Goal: Transaction & Acquisition: Purchase product/service

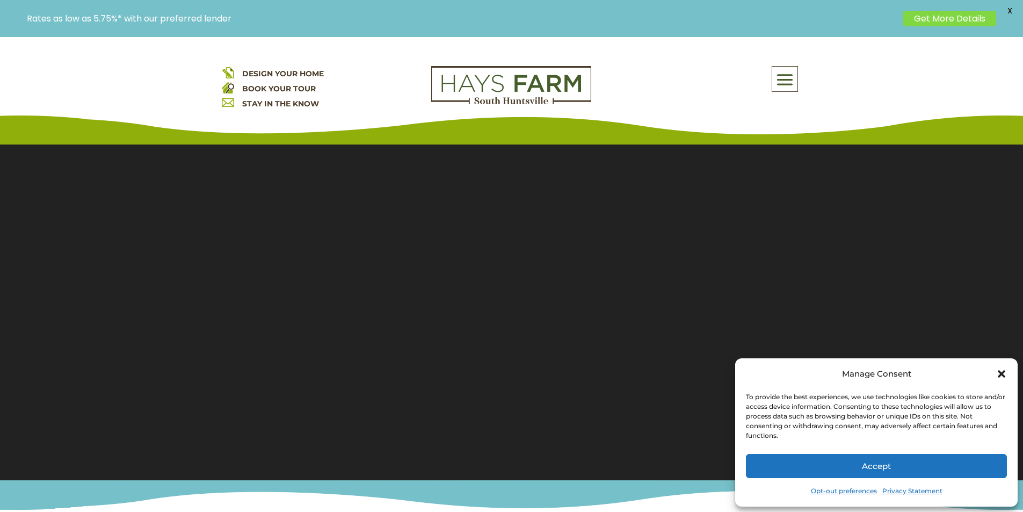
click at [781, 80] on span at bounding box center [784, 80] width 25 height 25
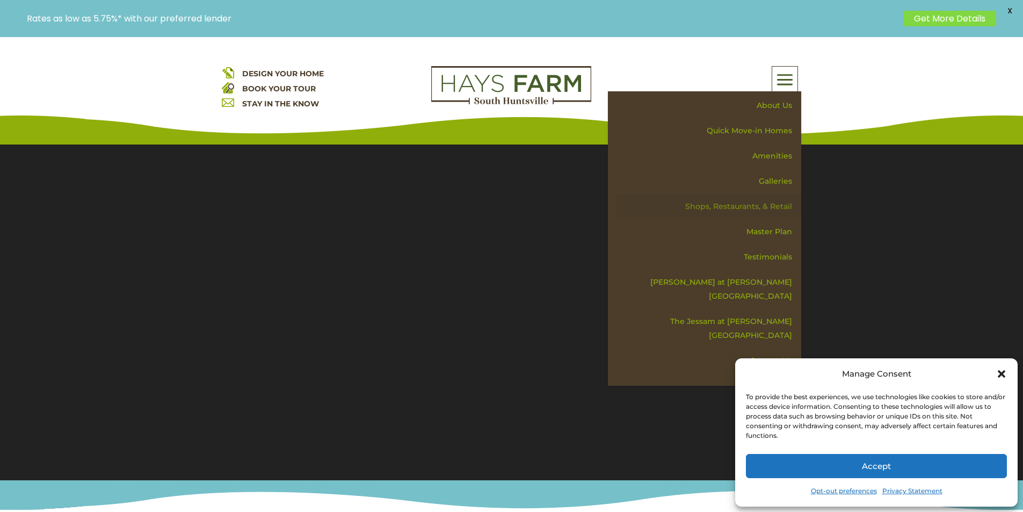
click at [768, 203] on link "Shops, Restaurants, & Retail" at bounding box center [708, 206] width 186 height 25
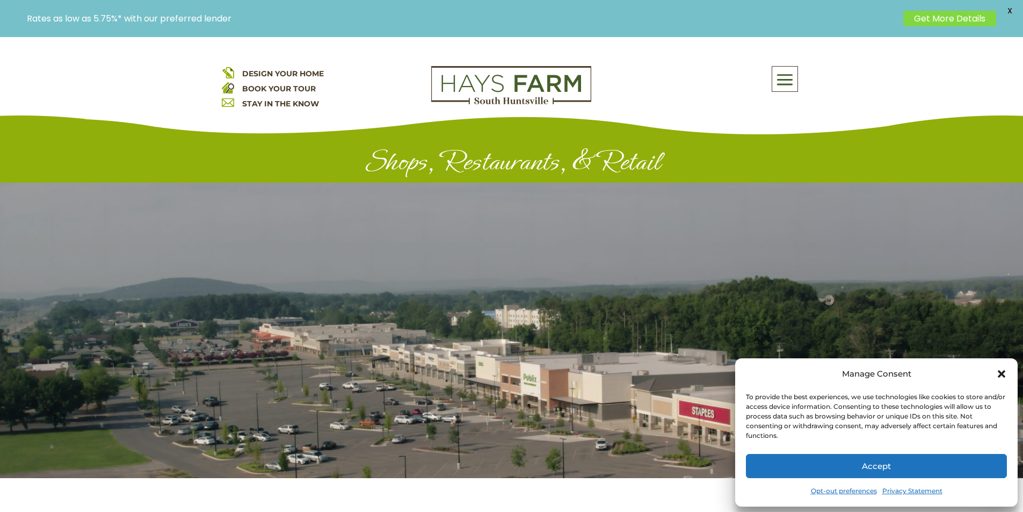
click at [1000, 376] on icon "Close dialog" at bounding box center [1002, 374] width 8 height 8
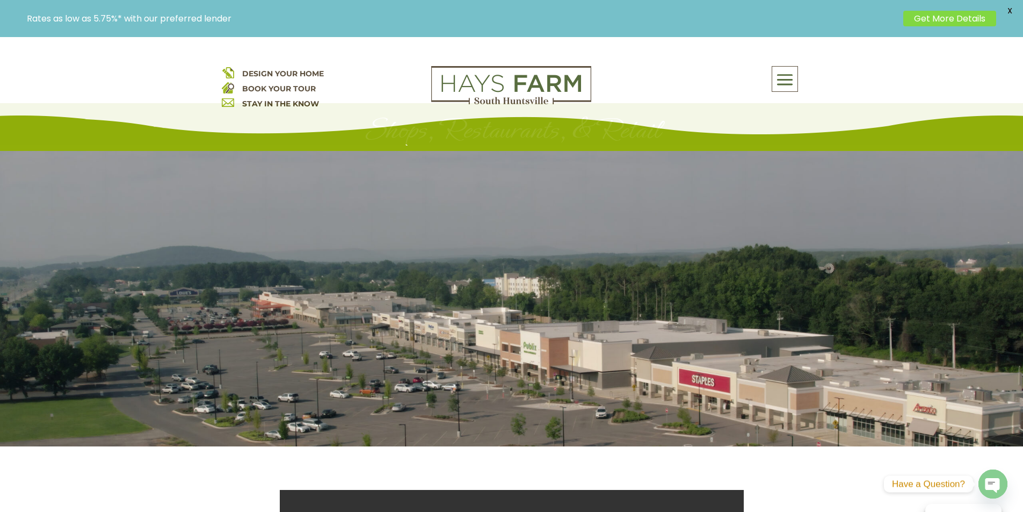
scroll to position [107, 0]
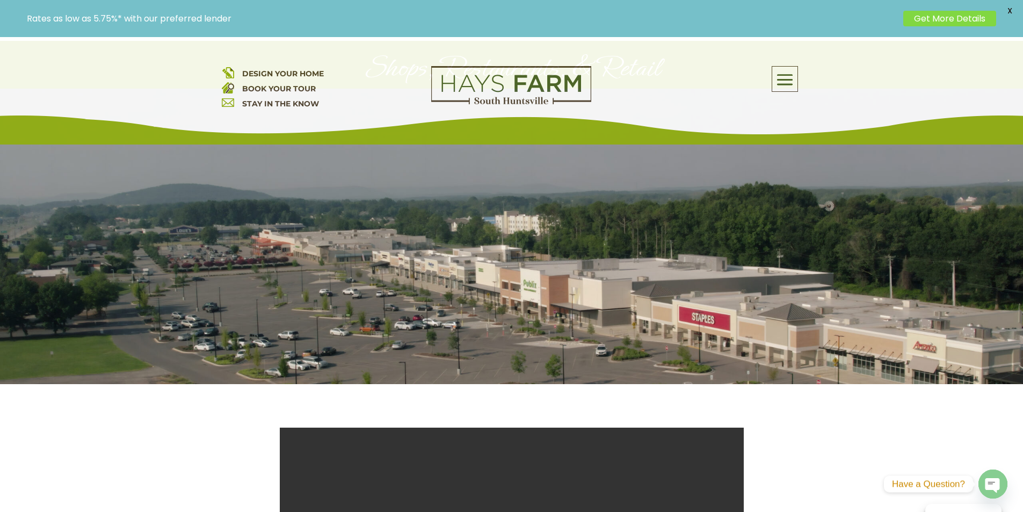
click at [787, 79] on span at bounding box center [784, 80] width 25 height 25
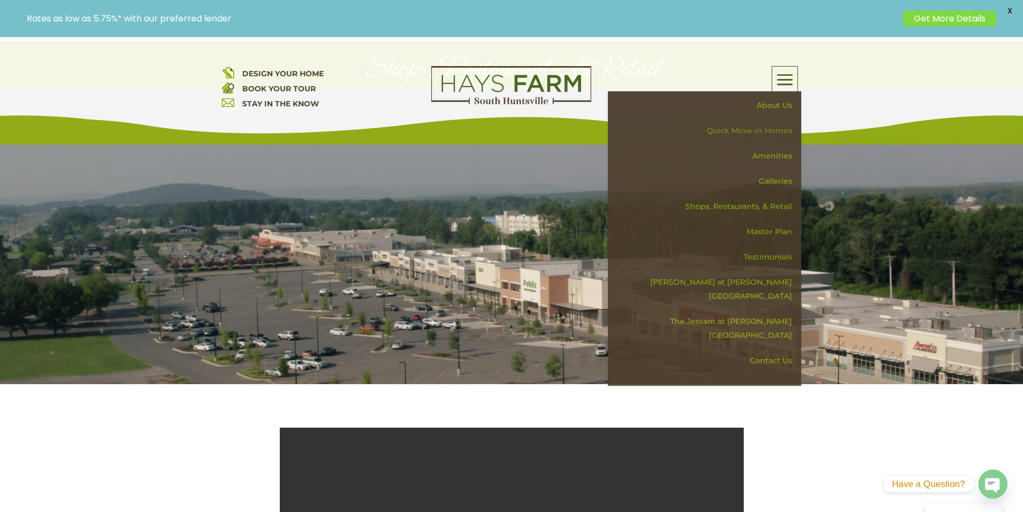
click at [767, 133] on link "Quick Move-in Homes" at bounding box center [708, 130] width 186 height 25
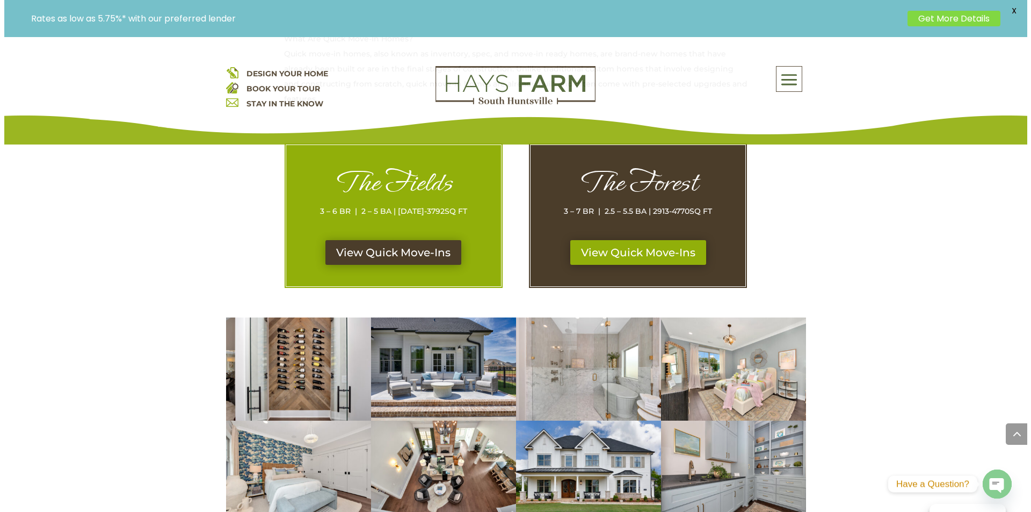
scroll to position [591, 0]
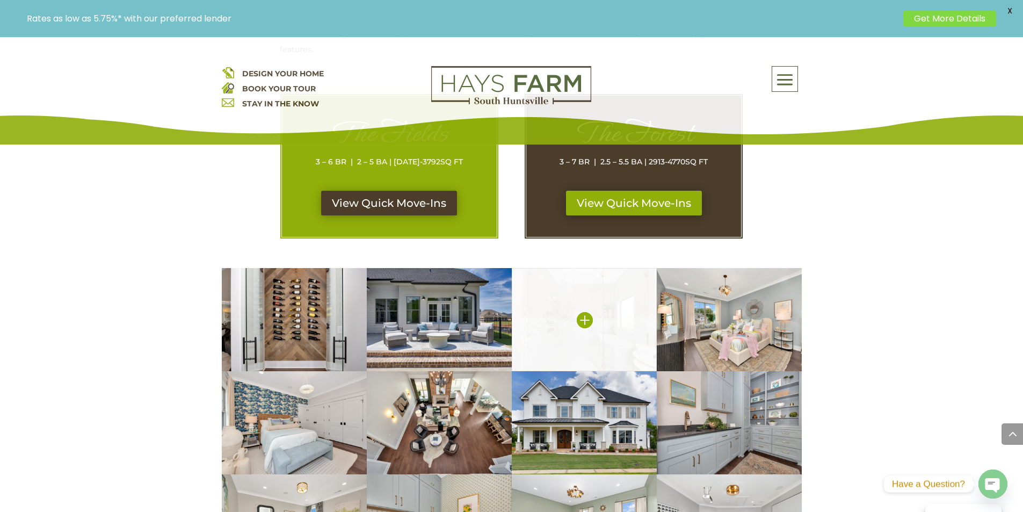
click at [628, 326] on img at bounding box center [584, 319] width 145 height 103
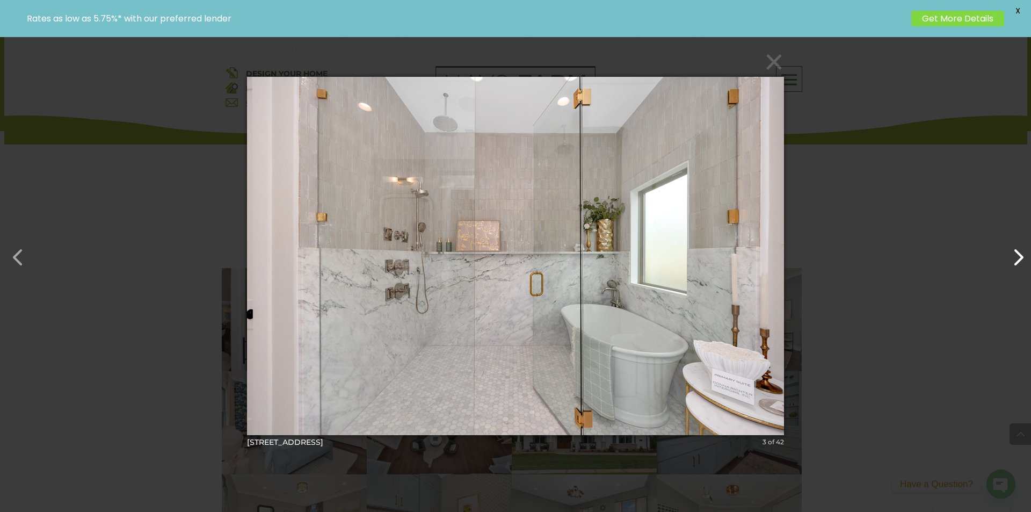
click at [1013, 261] on button "button" at bounding box center [1013, 252] width 26 height 26
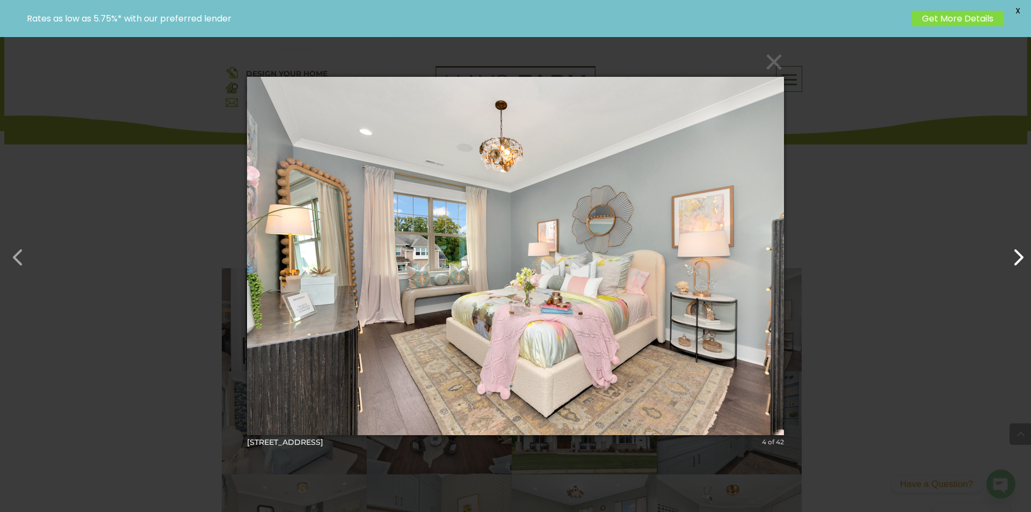
click at [1013, 261] on button "button" at bounding box center [1013, 252] width 26 height 26
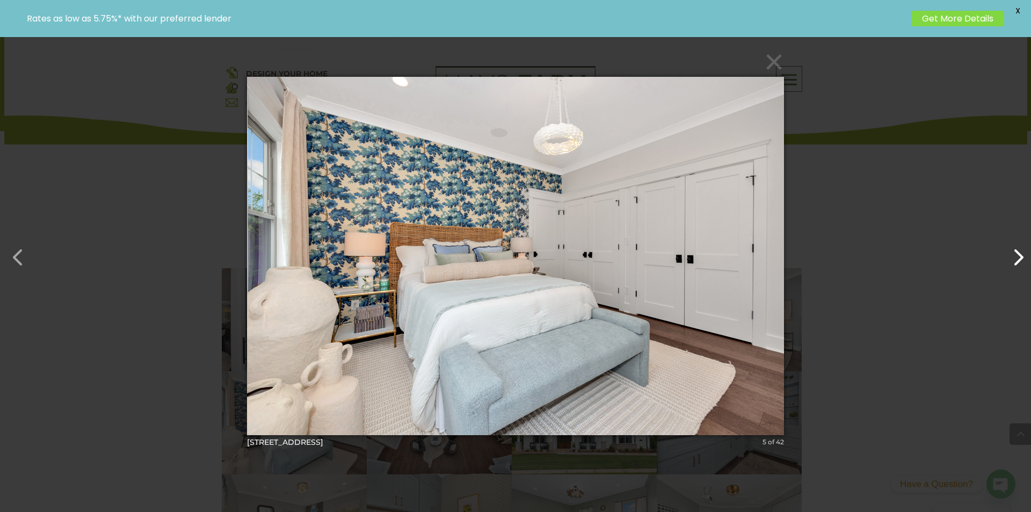
click at [1013, 261] on button "button" at bounding box center [1013, 252] width 26 height 26
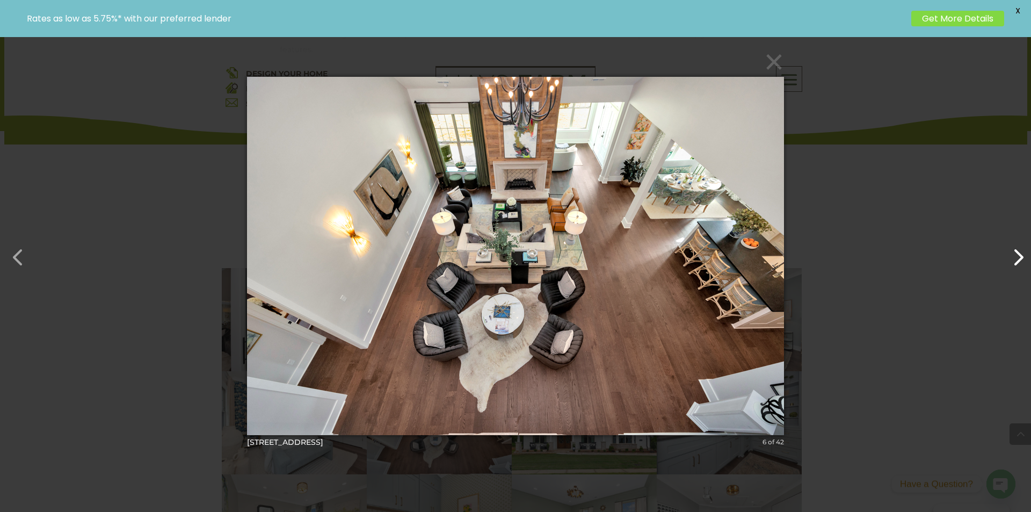
click at [1020, 255] on button "button" at bounding box center [1013, 252] width 26 height 26
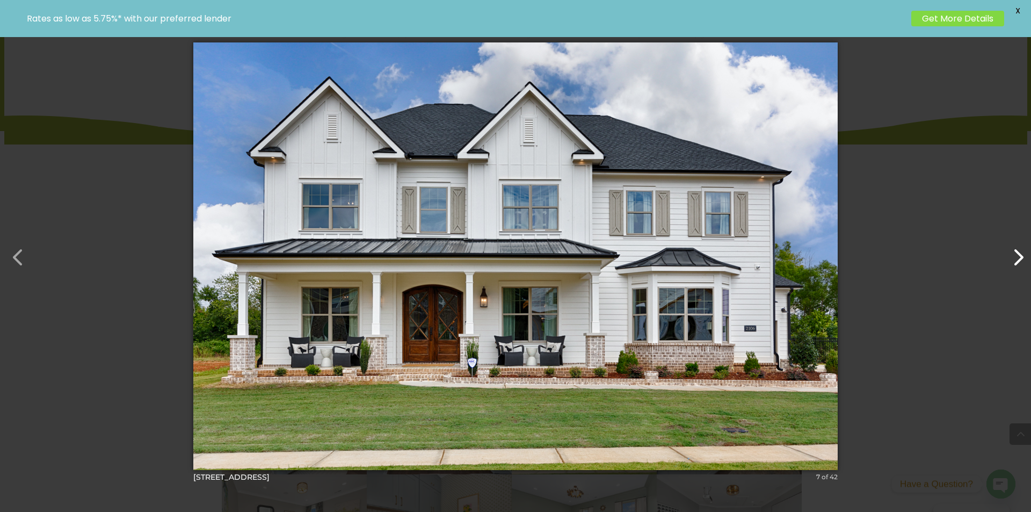
click at [1016, 263] on button "button" at bounding box center [1013, 252] width 26 height 26
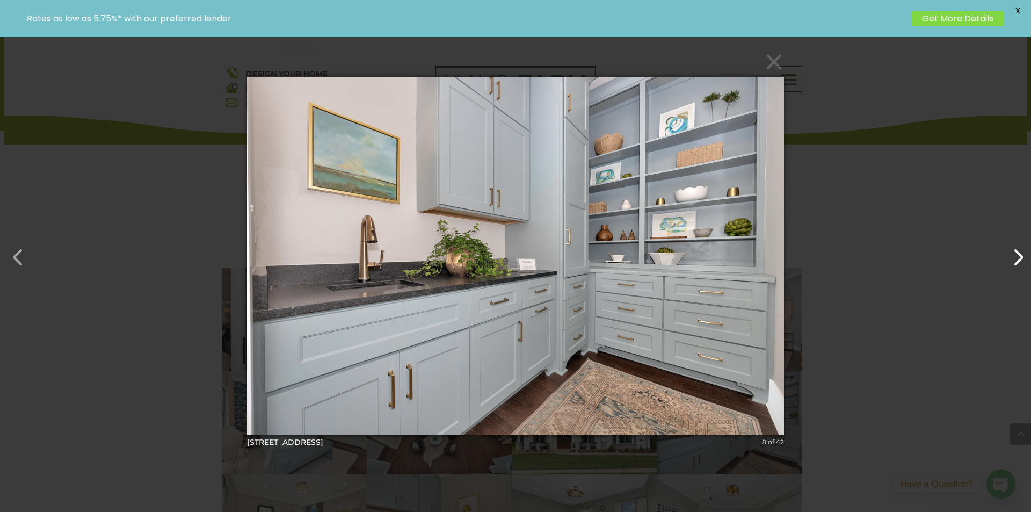
click at [1016, 263] on button "button" at bounding box center [1013, 252] width 26 height 26
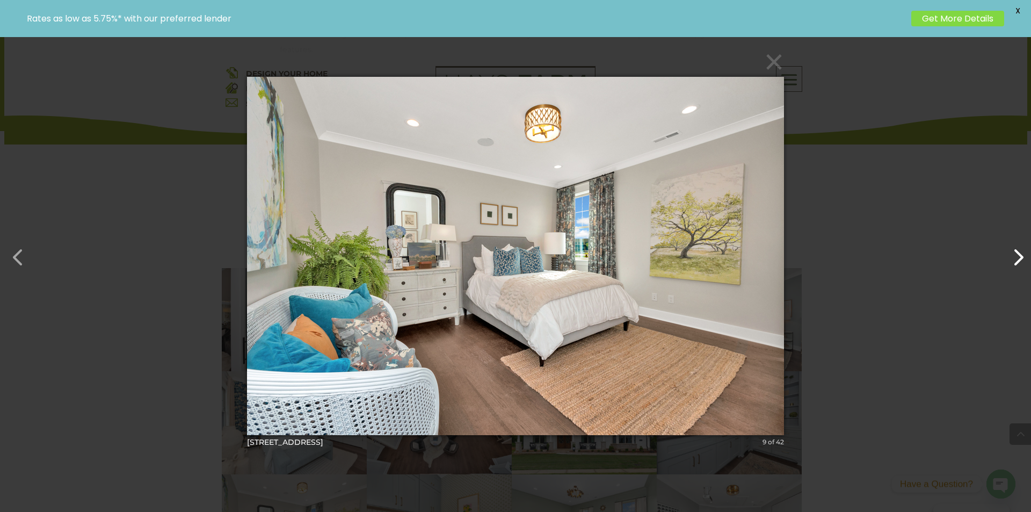
click at [1016, 263] on button "button" at bounding box center [1013, 252] width 26 height 26
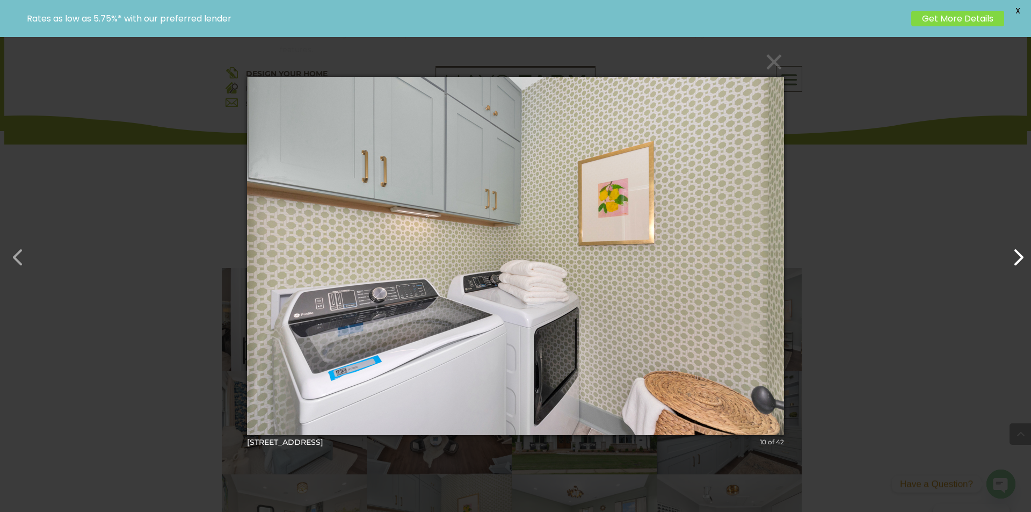
click at [1016, 263] on button "button" at bounding box center [1013, 252] width 26 height 26
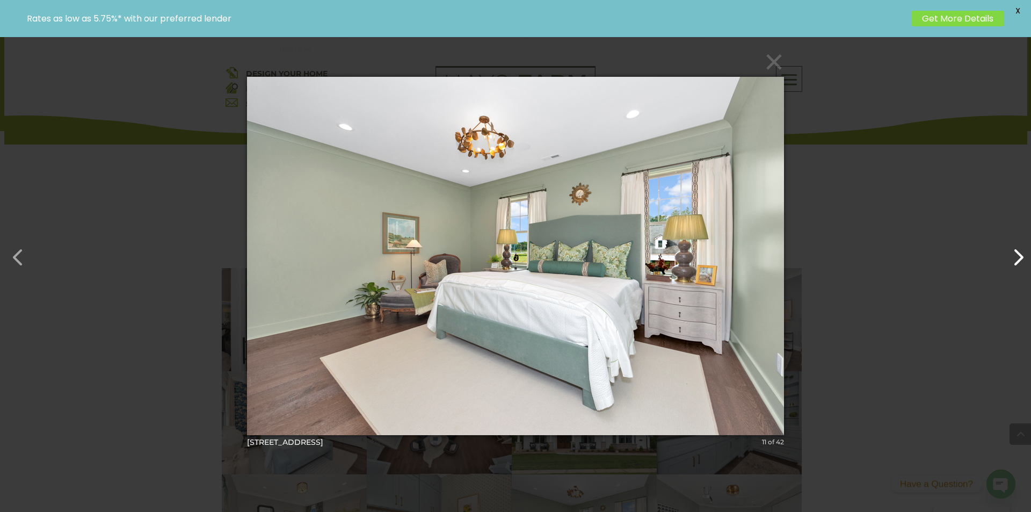
click at [1016, 263] on button "button" at bounding box center [1013, 252] width 26 height 26
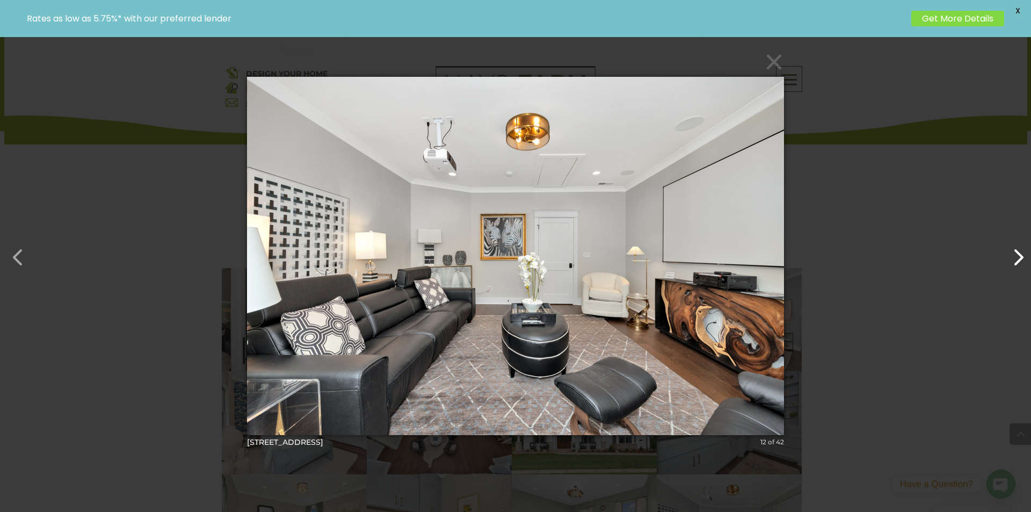
click at [1016, 263] on button "button" at bounding box center [1013, 252] width 26 height 26
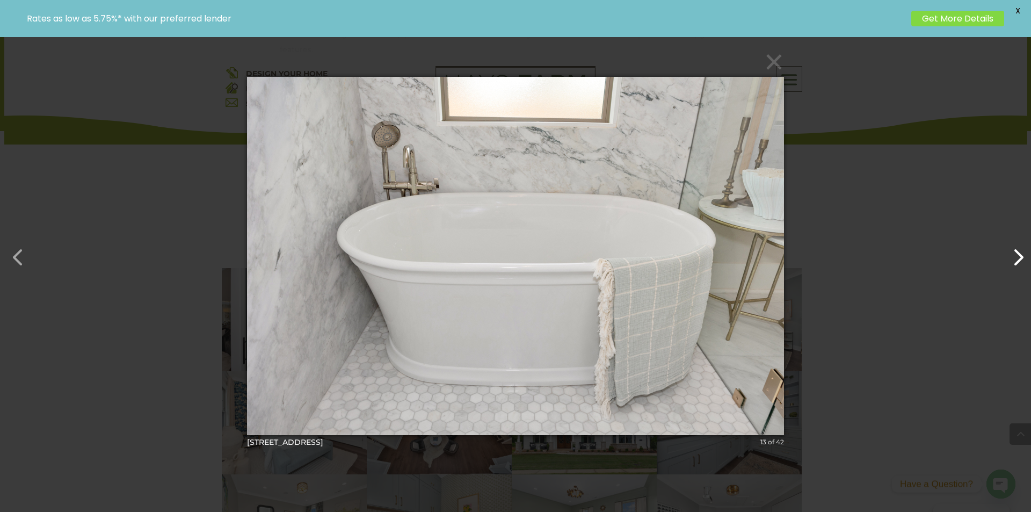
click at [1016, 263] on button "button" at bounding box center [1013, 252] width 26 height 26
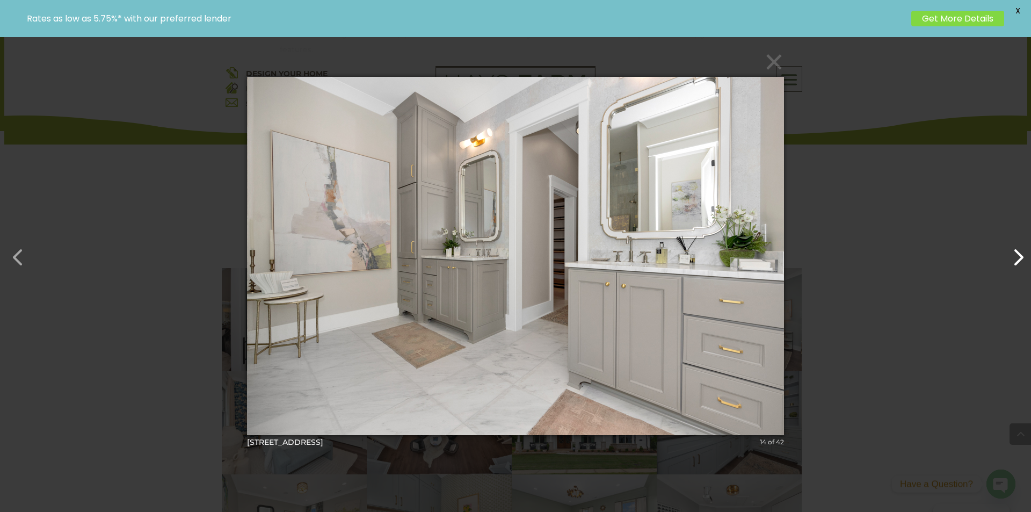
click at [1016, 263] on button "button" at bounding box center [1013, 252] width 26 height 26
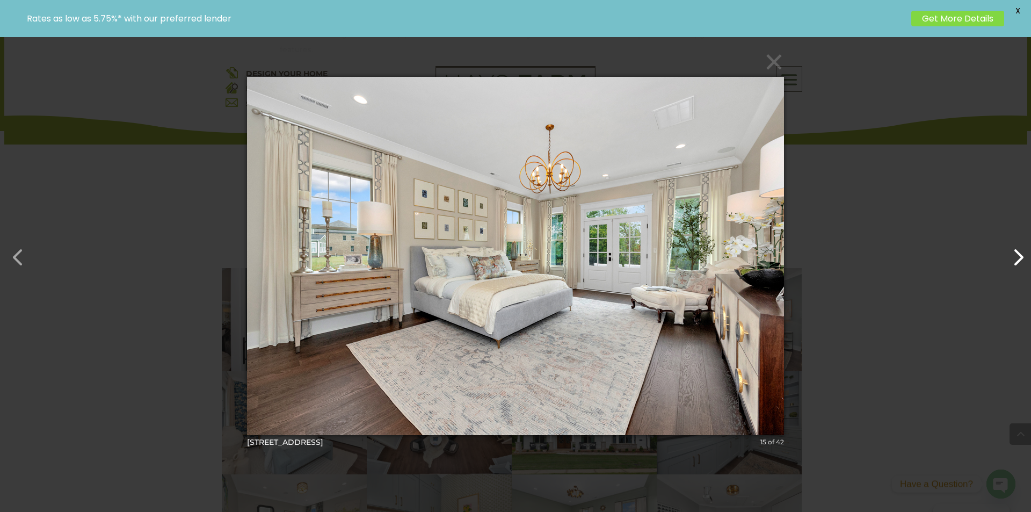
click at [1016, 263] on button "button" at bounding box center [1013, 252] width 26 height 26
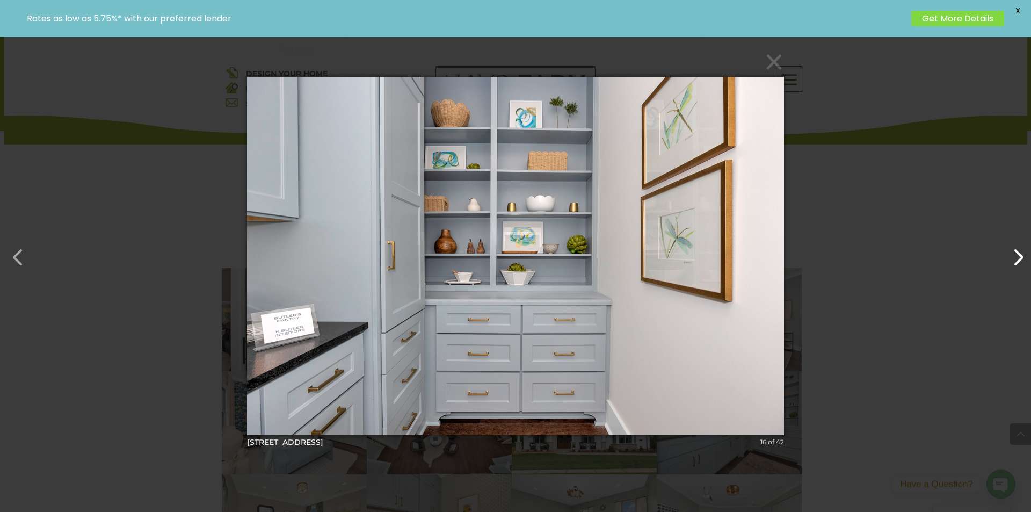
click at [1016, 263] on button "button" at bounding box center [1013, 252] width 26 height 26
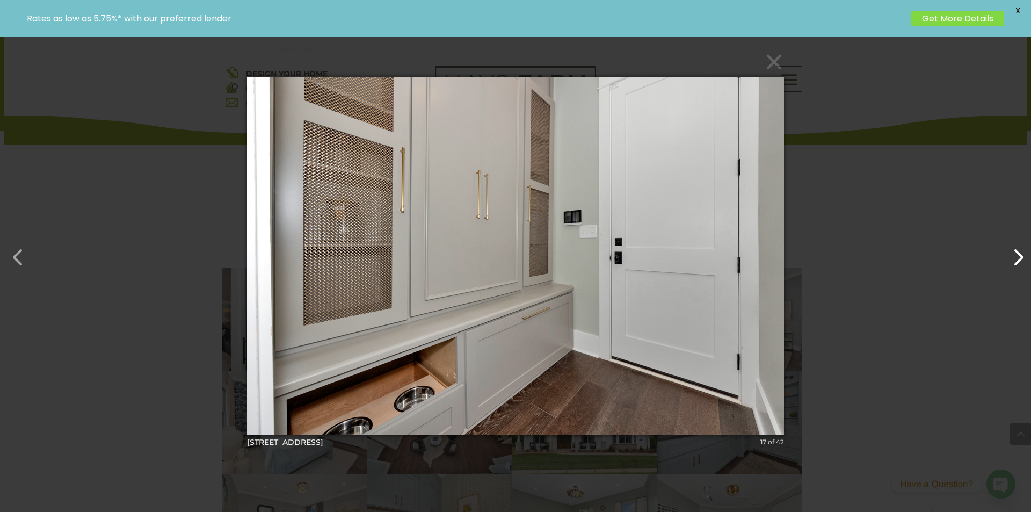
click at [1016, 263] on button "button" at bounding box center [1013, 252] width 26 height 26
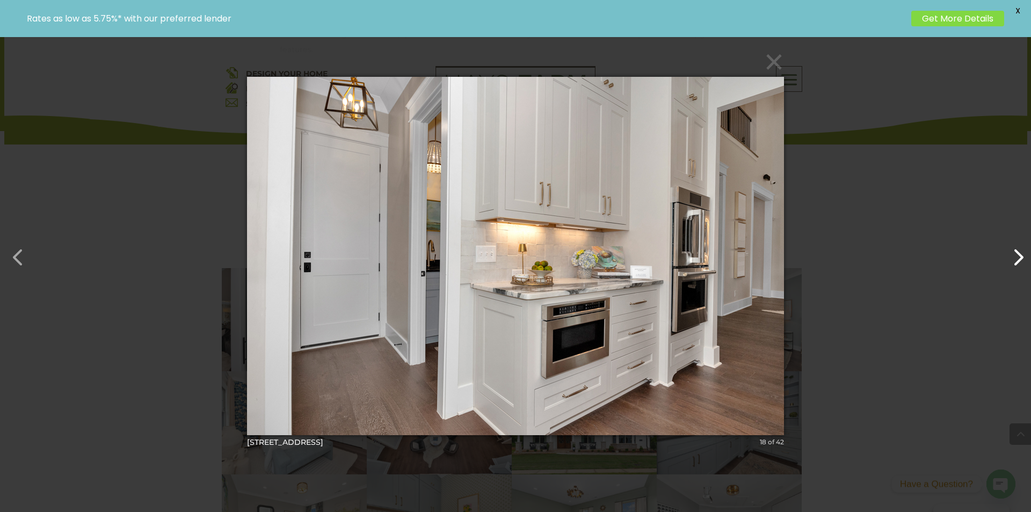
click at [1016, 263] on button "button" at bounding box center [1013, 252] width 26 height 26
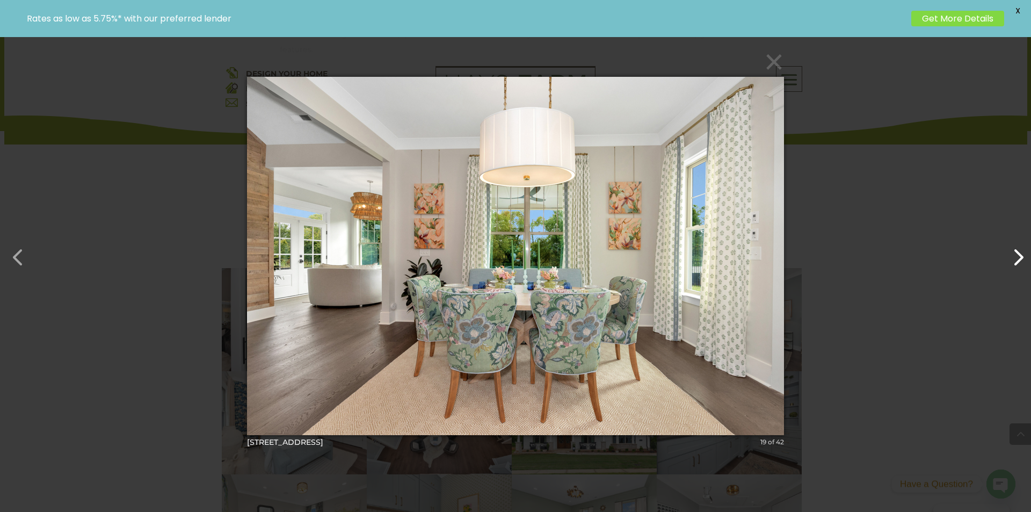
click at [1016, 263] on button "button" at bounding box center [1013, 252] width 26 height 26
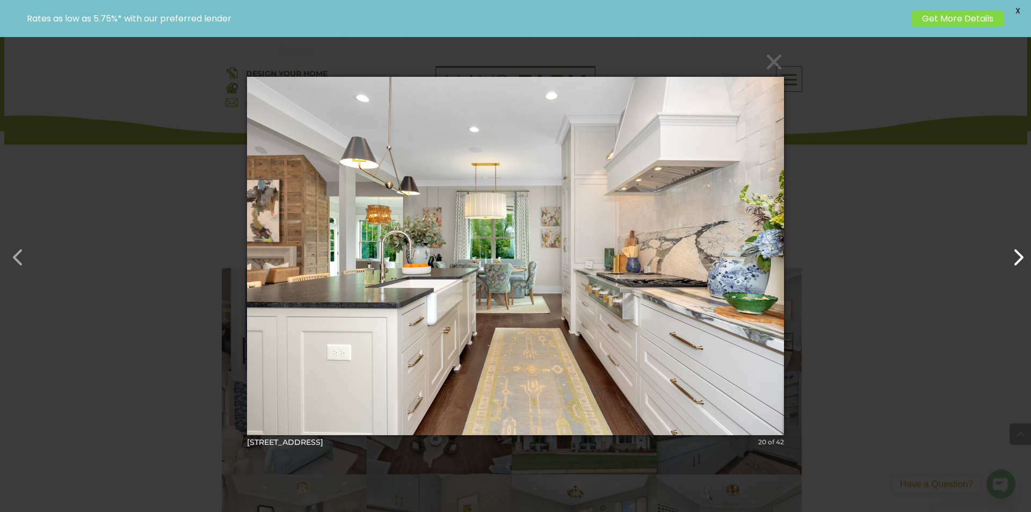
click at [1016, 263] on button "button" at bounding box center [1013, 252] width 26 height 26
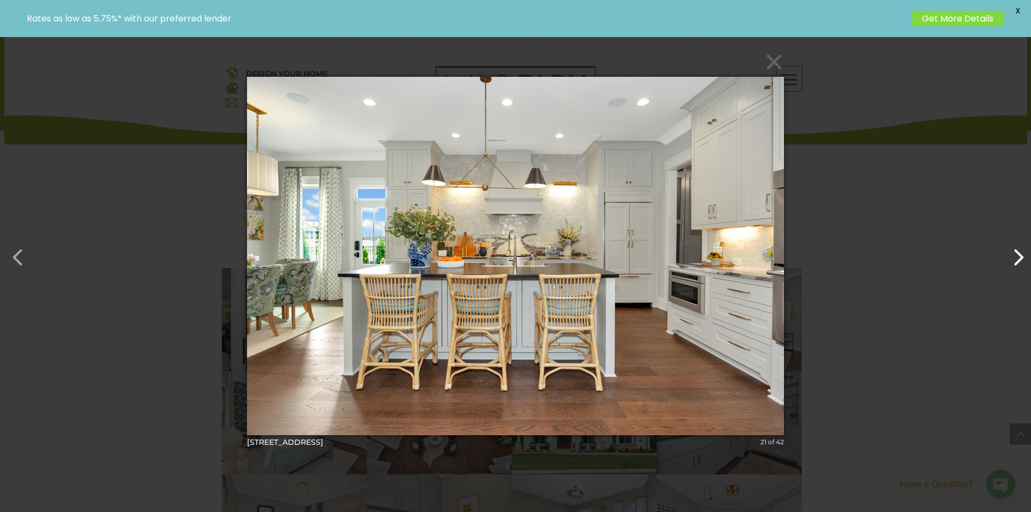
click at [1016, 263] on button "button" at bounding box center [1013, 252] width 26 height 26
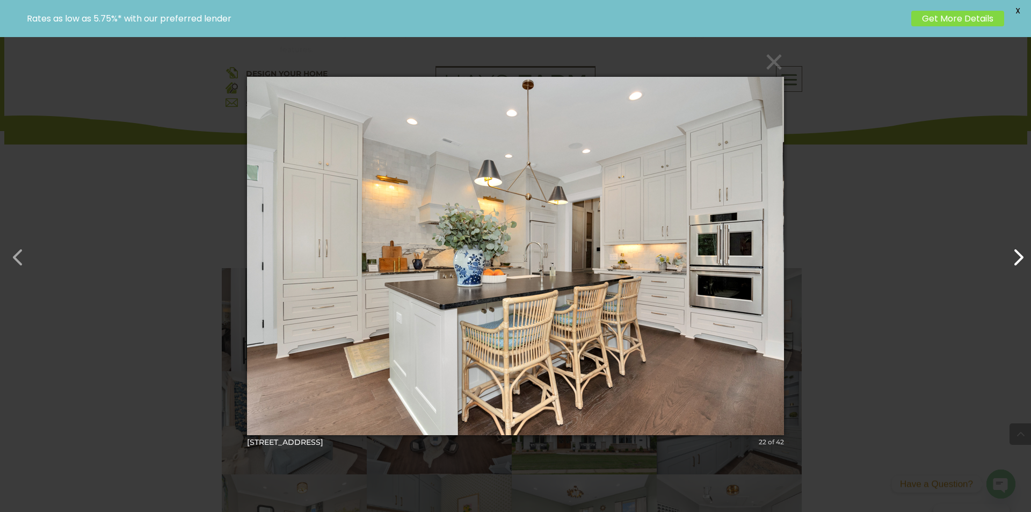
click at [1021, 253] on button "button" at bounding box center [1013, 252] width 26 height 26
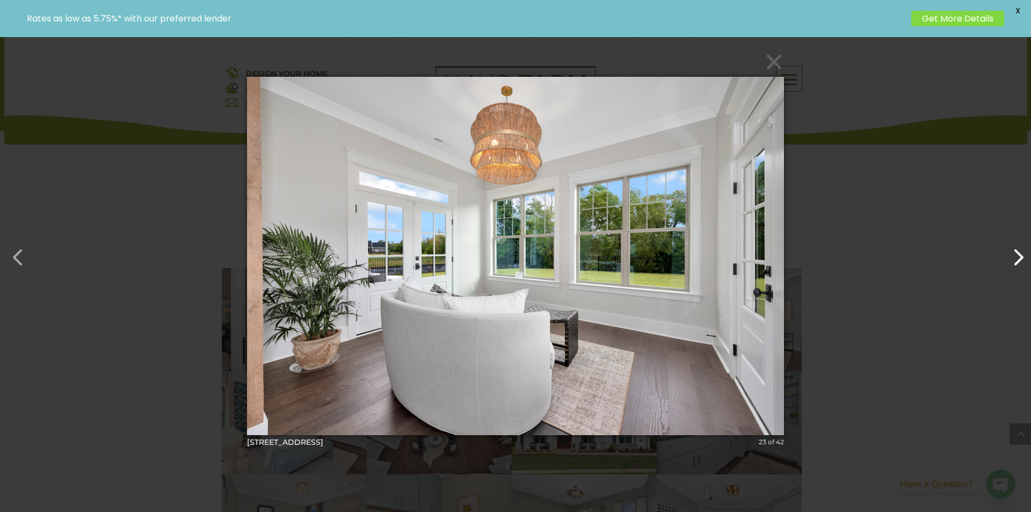
click at [1021, 253] on button "button" at bounding box center [1013, 252] width 26 height 26
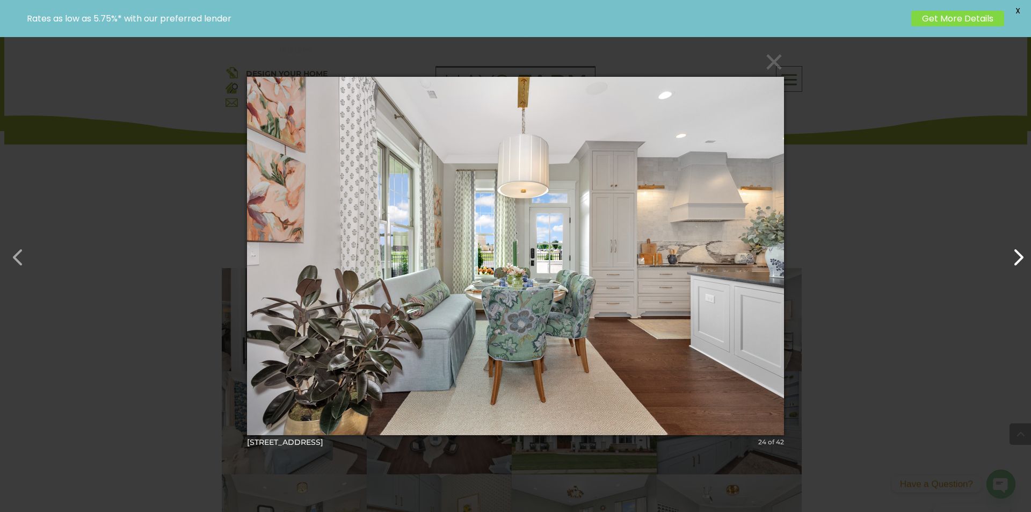
click at [1021, 253] on button "button" at bounding box center [1013, 252] width 26 height 26
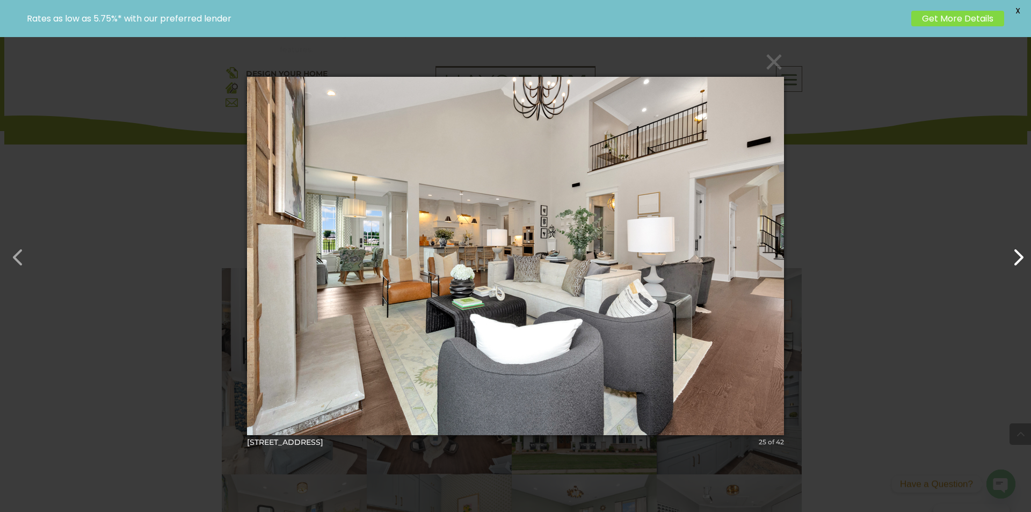
click at [1021, 253] on button "button" at bounding box center [1013, 252] width 26 height 26
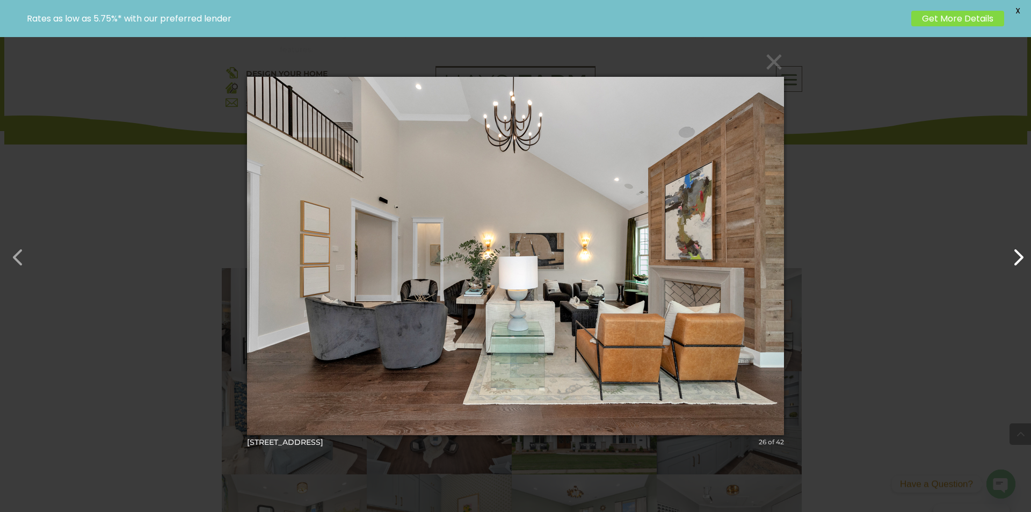
click at [1021, 253] on button "button" at bounding box center [1013, 252] width 26 height 26
